Goal: Check status: Check status

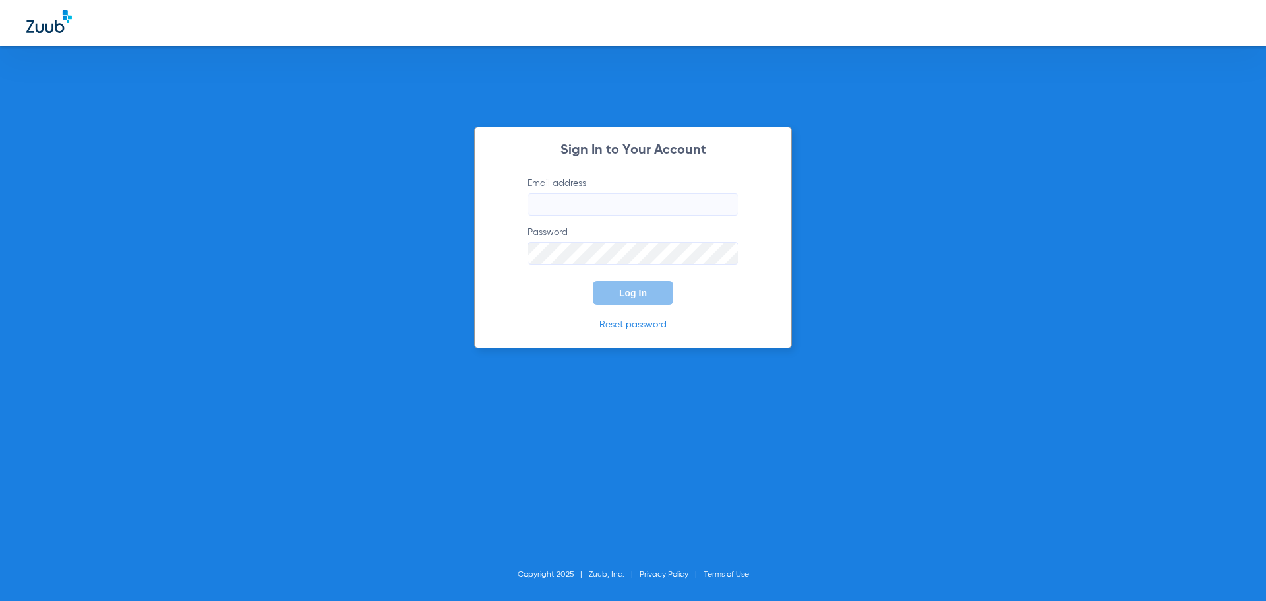
click at [630, 209] on input "Email address" at bounding box center [632, 204] width 211 height 22
type input "[EMAIL_ADDRESS][DOMAIN_NAME]"
click at [597, 264] on form "Email address [EMAIL_ADDRESS][DOMAIN_NAME] Password Log In" at bounding box center [633, 241] width 250 height 128
click at [731, 306] on div "Sign In to Your Account Email address [EMAIL_ADDRESS][DOMAIN_NAME] Password Log…" at bounding box center [633, 237] width 318 height 221
click at [655, 295] on button "Log In" at bounding box center [633, 293] width 80 height 24
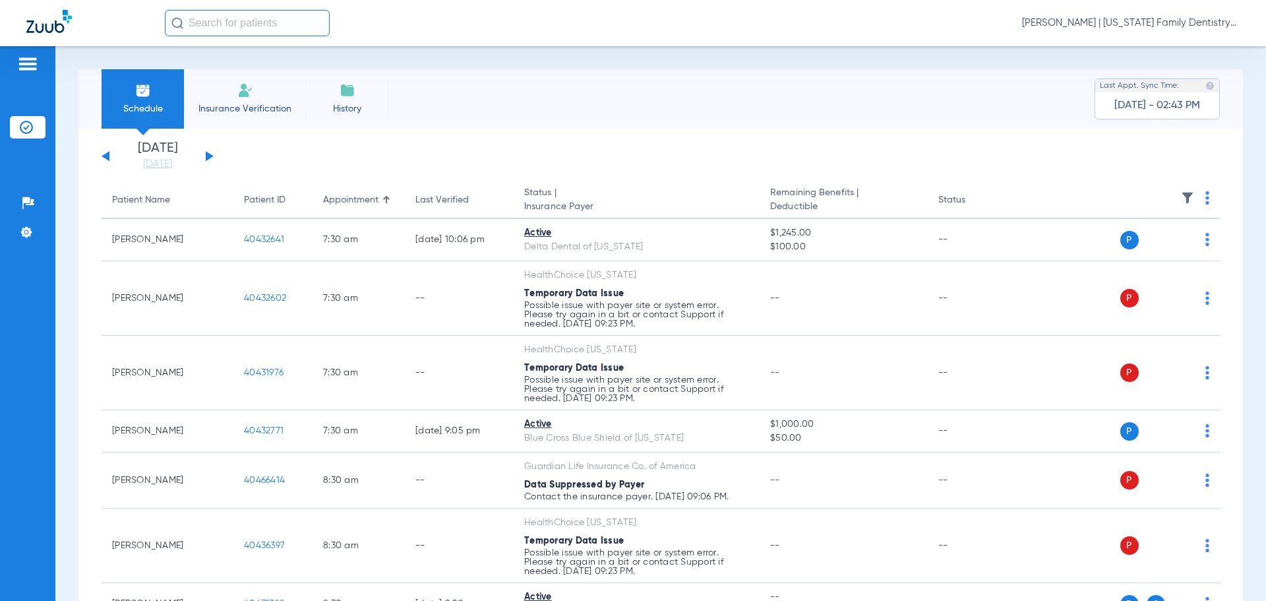
click at [207, 160] on button at bounding box center [210, 156] width 8 height 10
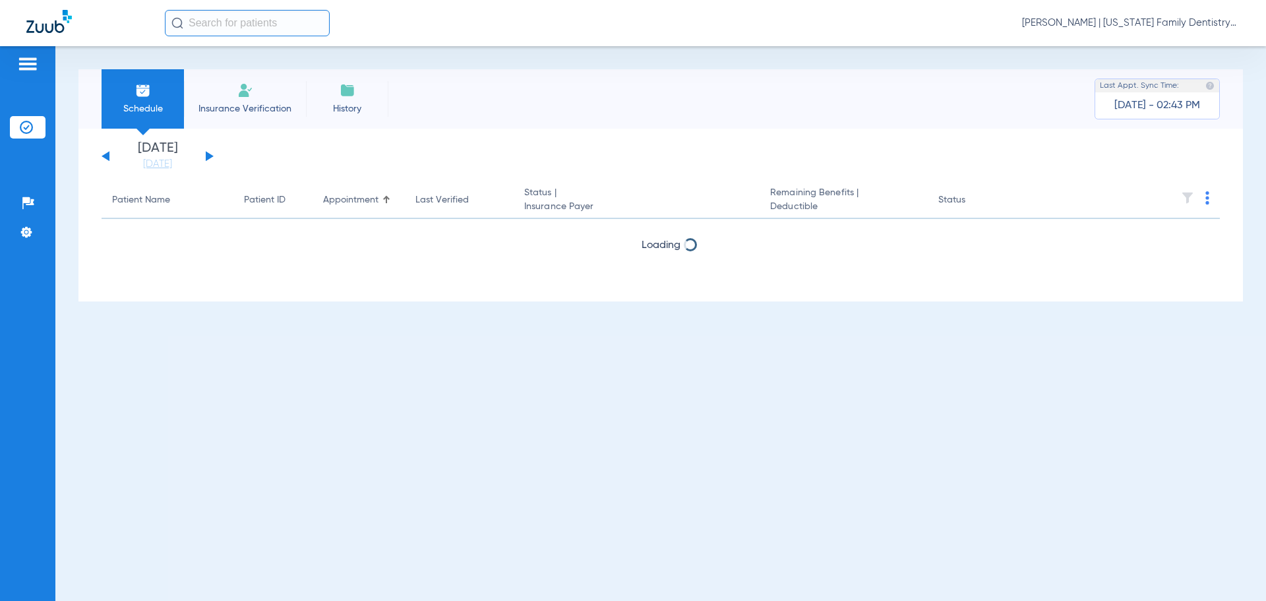
click at [208, 160] on button at bounding box center [210, 156] width 8 height 10
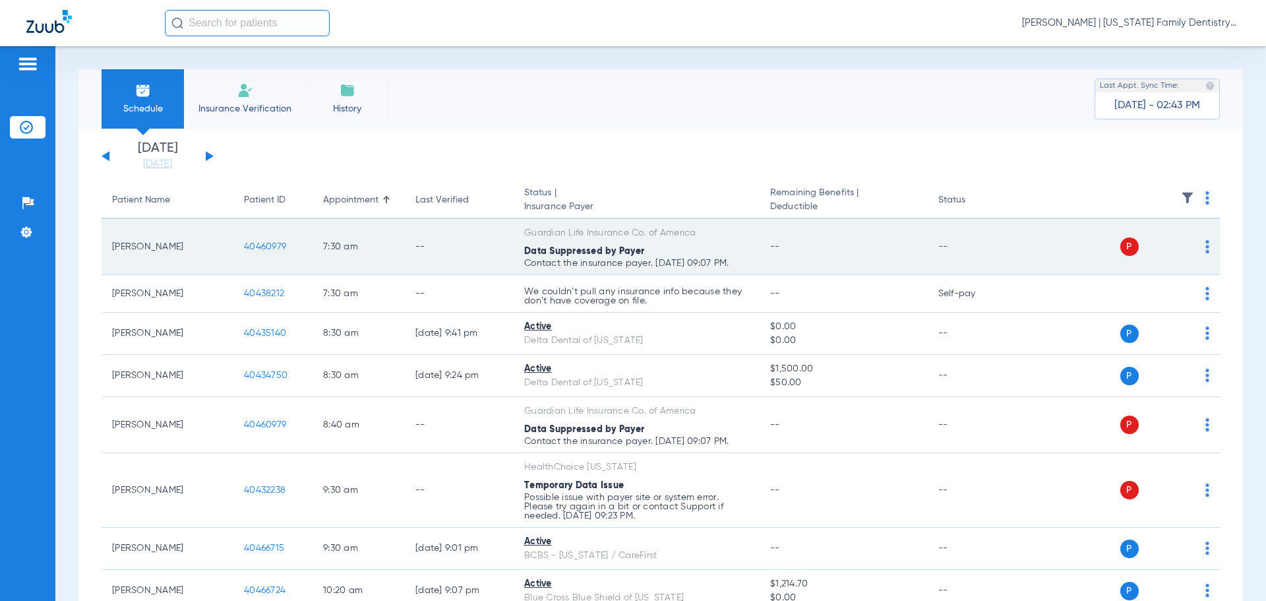
click at [261, 247] on span "40460979" at bounding box center [265, 246] width 42 height 9
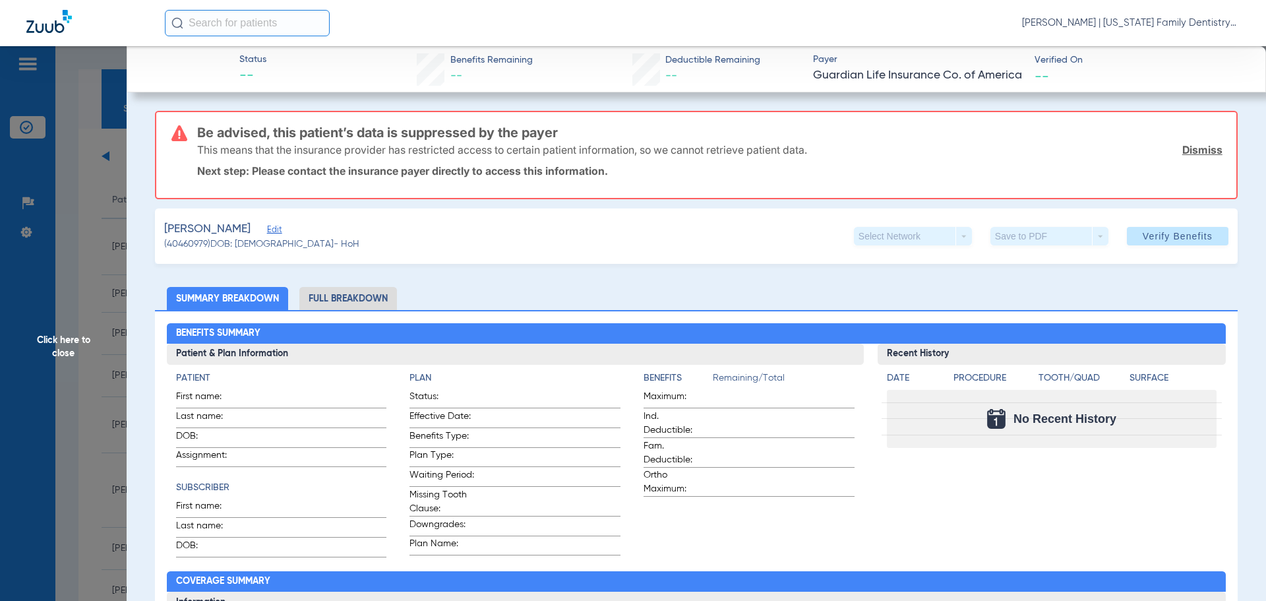
click at [98, 296] on span "Click here to close" at bounding box center [63, 346] width 127 height 601
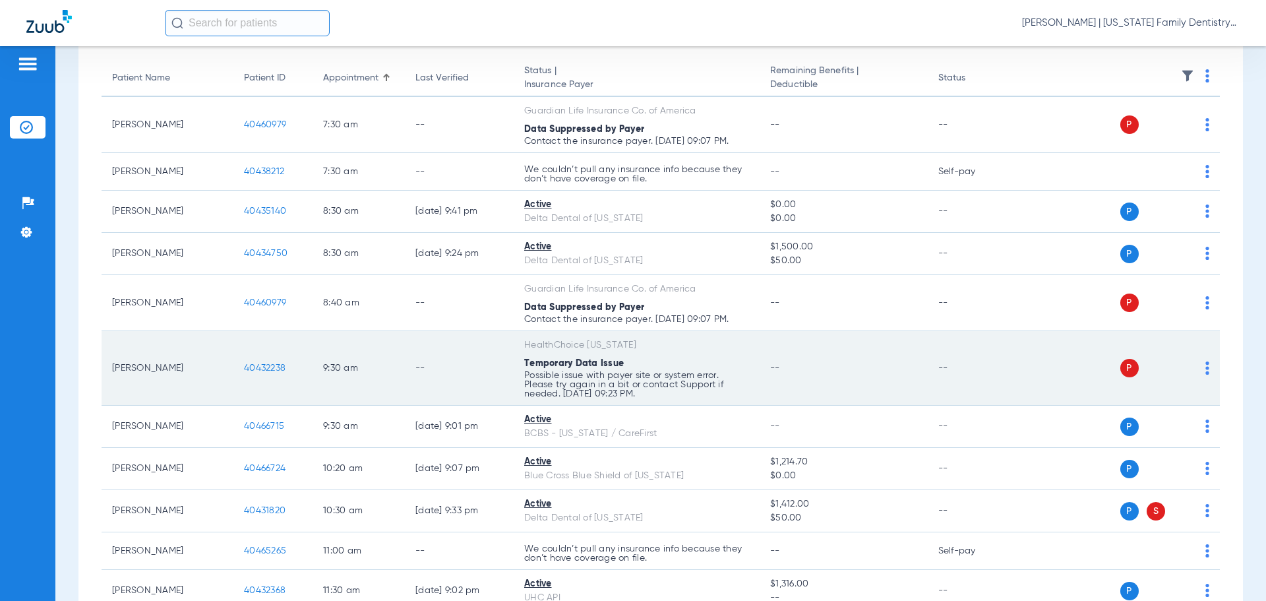
scroll to position [132, 0]
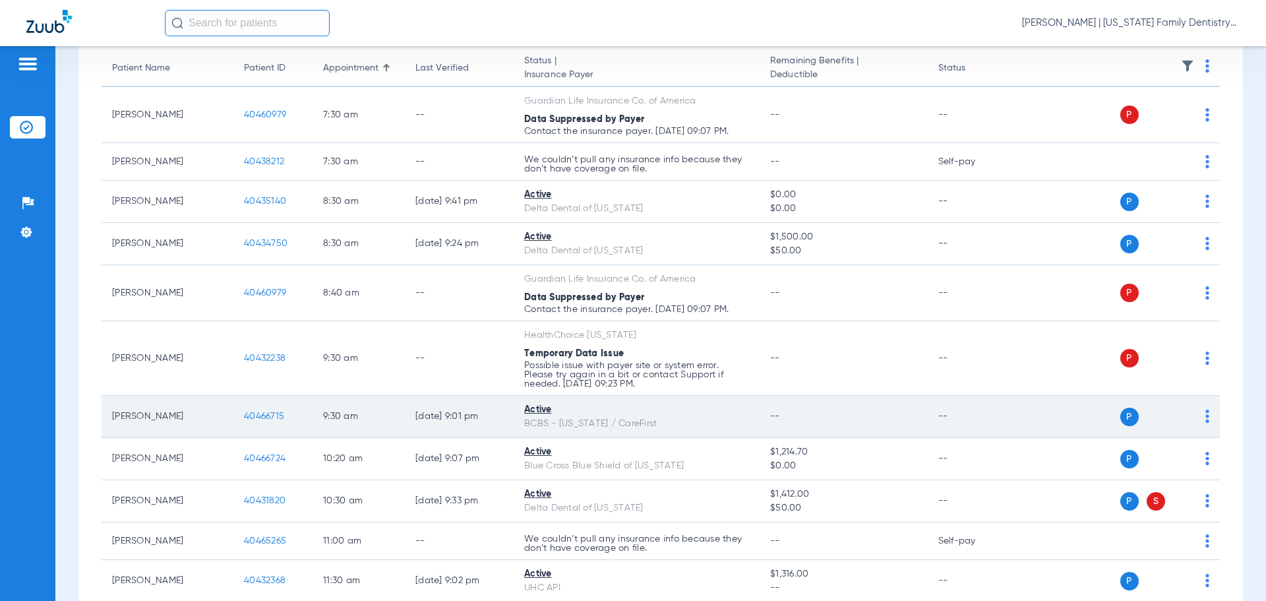
click at [263, 415] on span "40466715" at bounding box center [264, 415] width 40 height 9
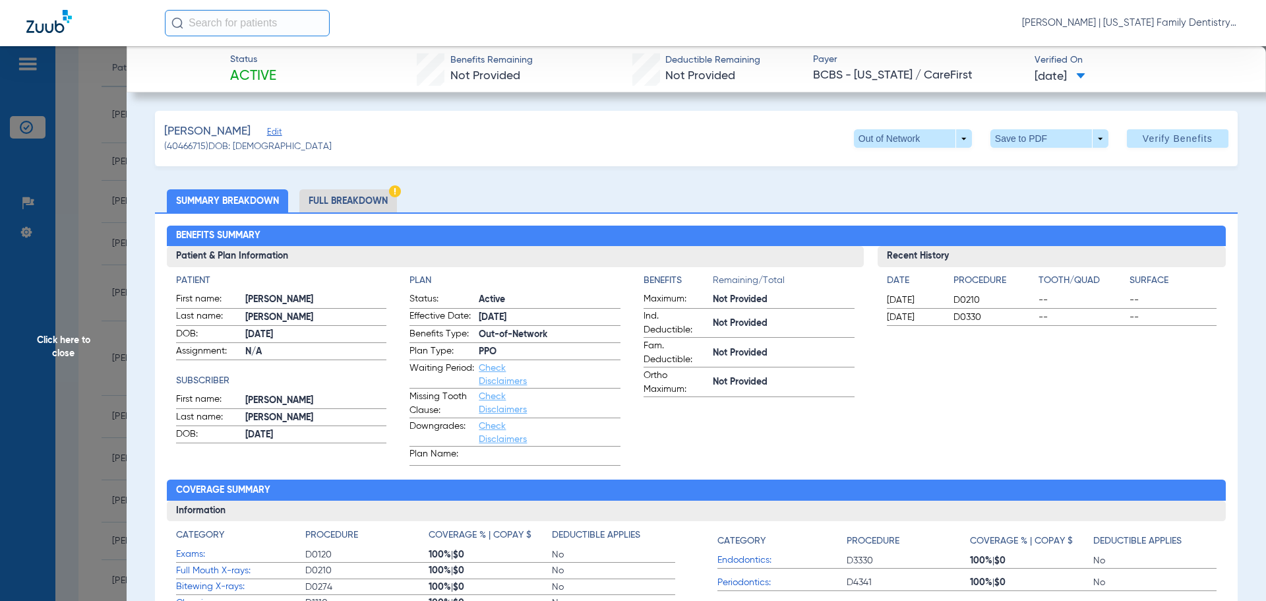
click at [347, 193] on li "Full Breakdown" at bounding box center [348, 200] width 98 height 23
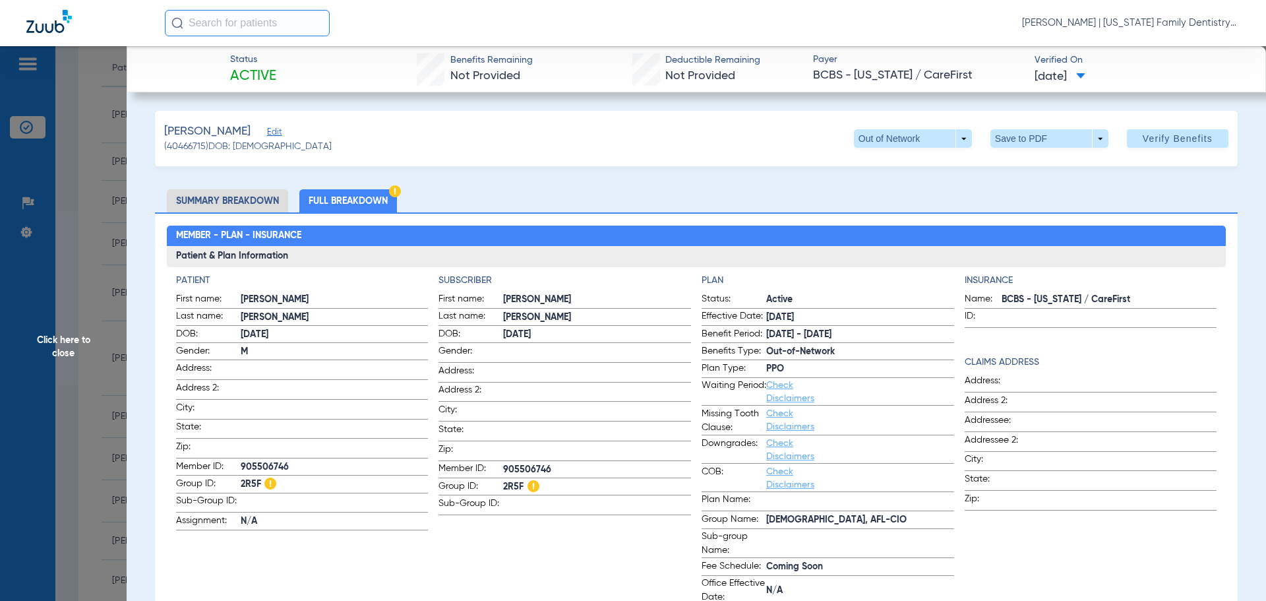
click at [103, 237] on span "Click here to close" at bounding box center [63, 346] width 127 height 601
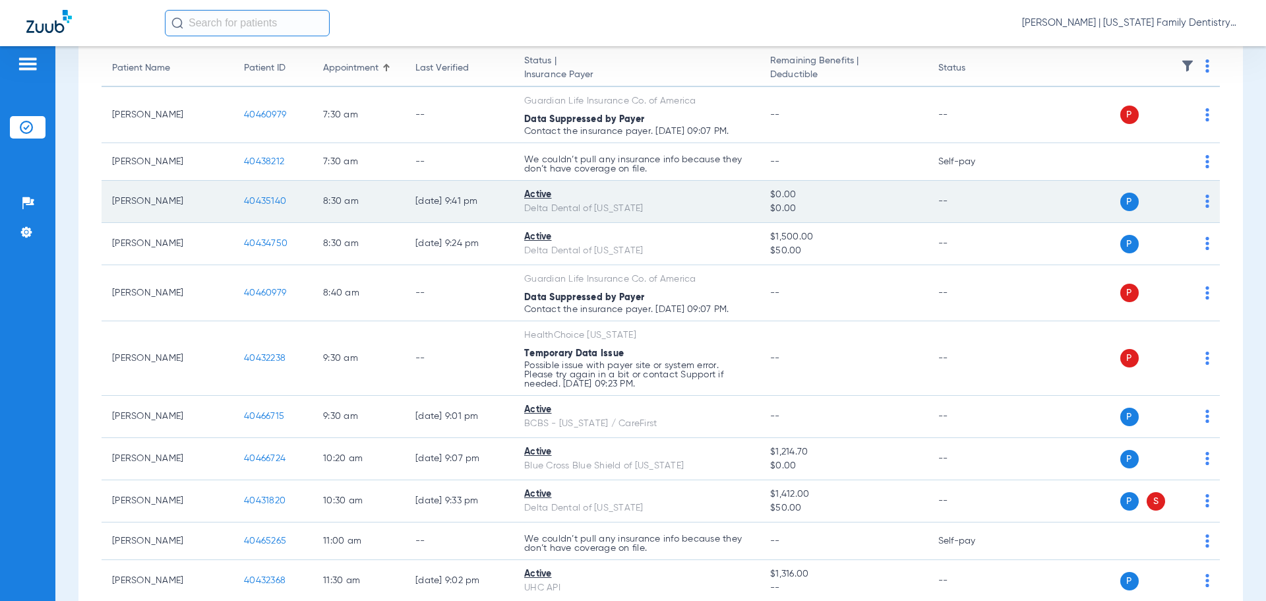
click at [267, 202] on span "40435140" at bounding box center [265, 200] width 42 height 9
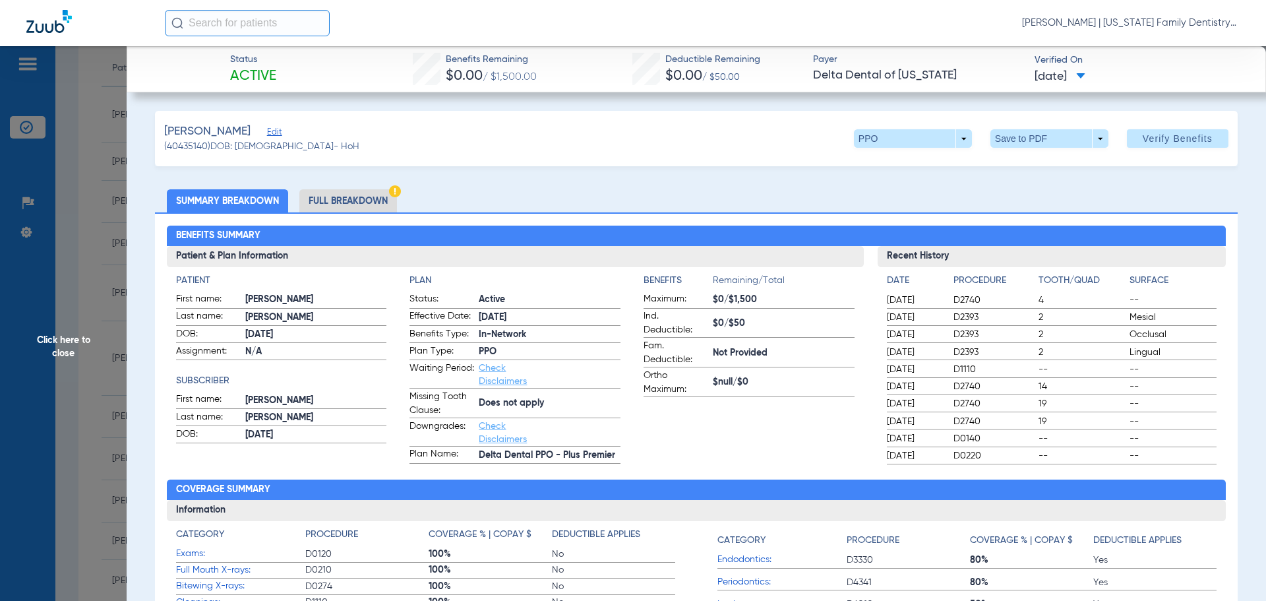
click at [362, 200] on li "Full Breakdown" at bounding box center [348, 200] width 98 height 23
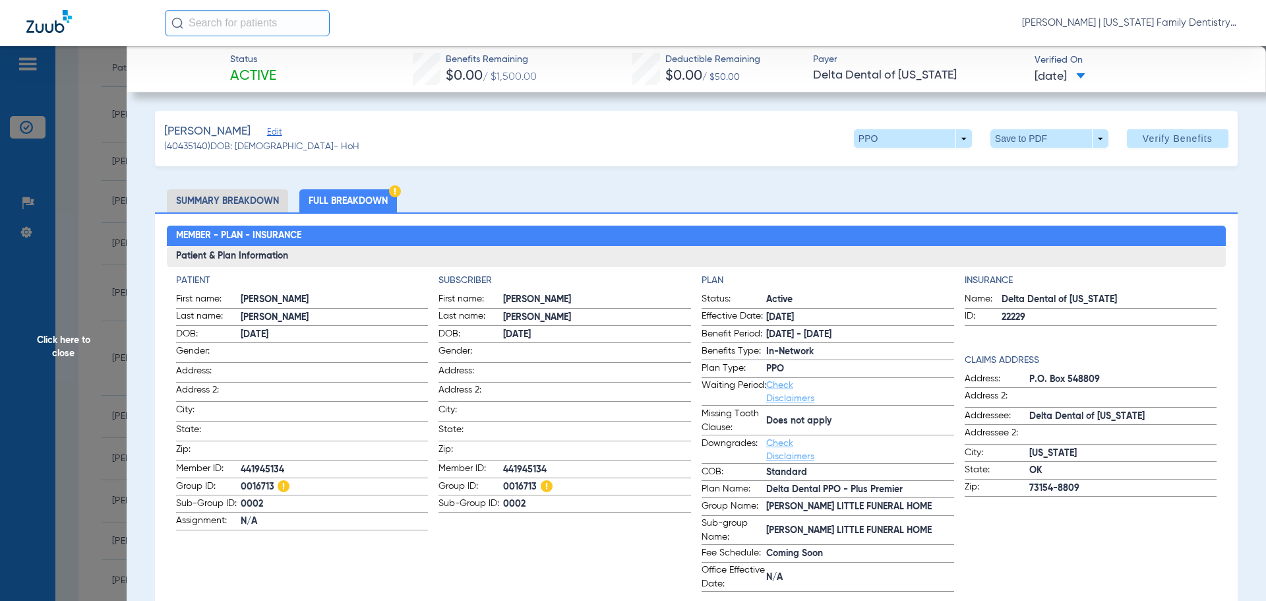
click at [223, 193] on li "Summary Breakdown" at bounding box center [227, 200] width 121 height 23
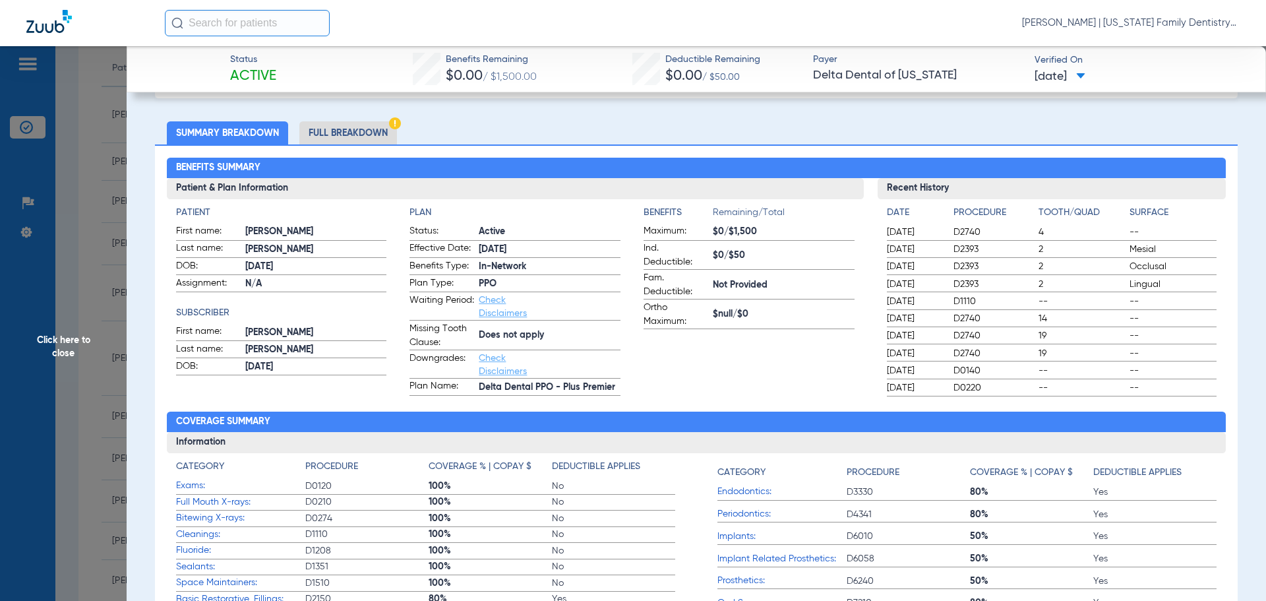
scroll to position [0, 0]
